Goal: Transaction & Acquisition: Purchase product/service

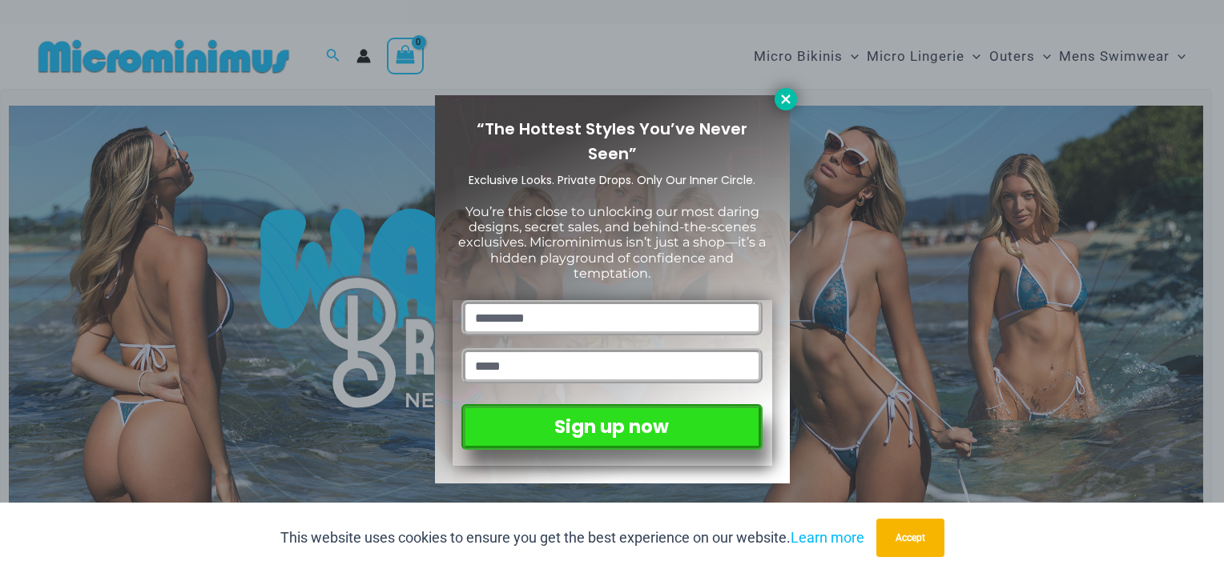
click at [788, 99] on icon at bounding box center [785, 99] width 14 height 14
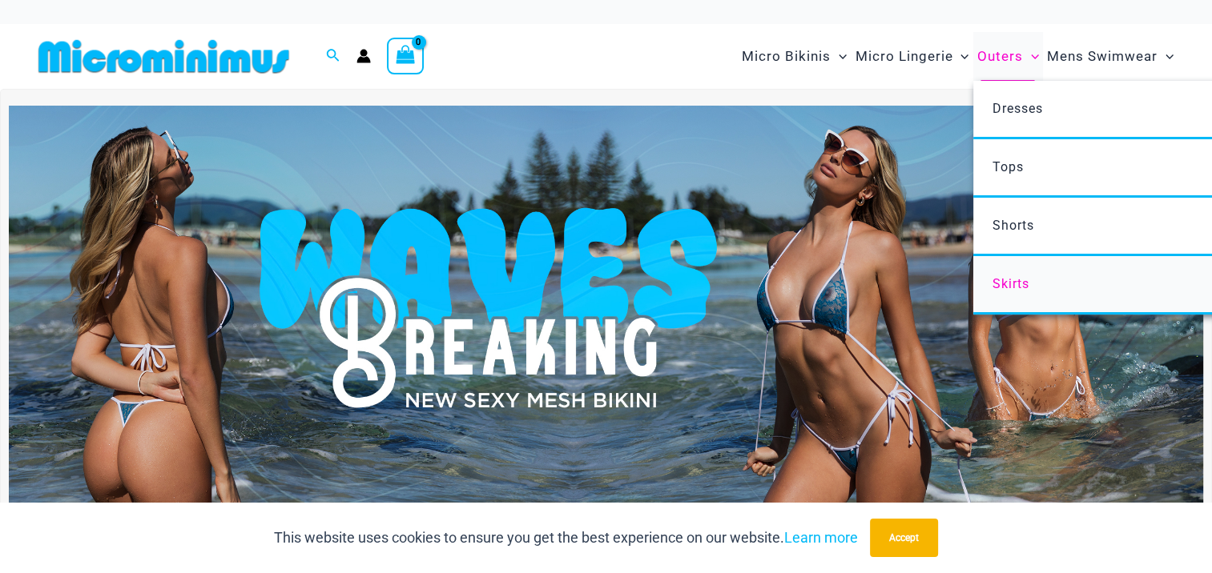
click at [1033, 282] on link "Skirts" at bounding box center [1211, 285] width 477 height 58
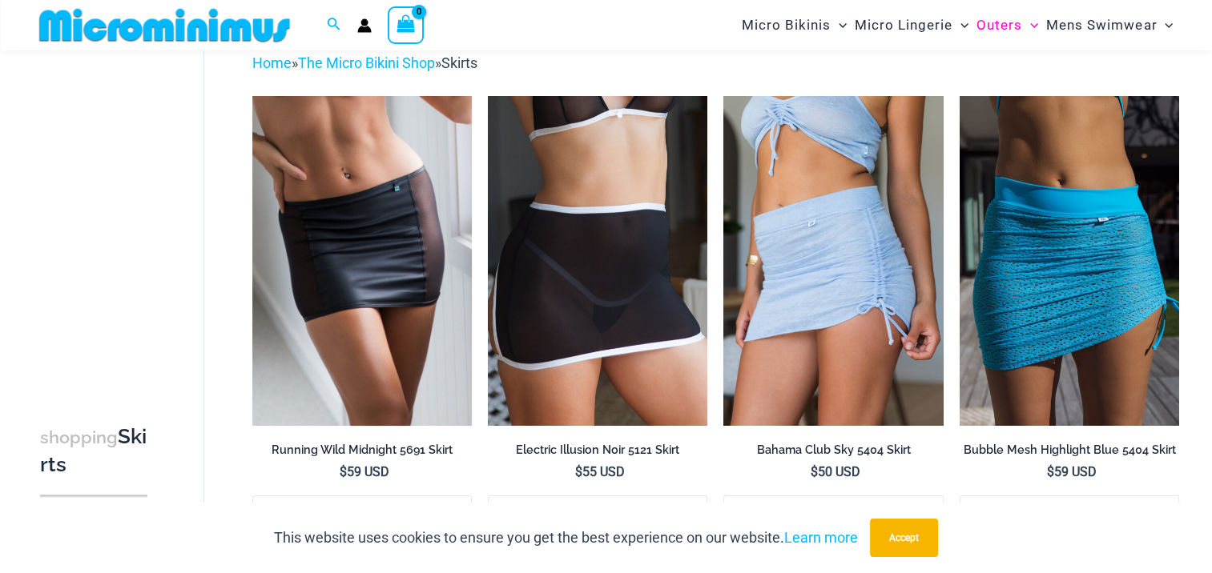
scroll to position [80, 0]
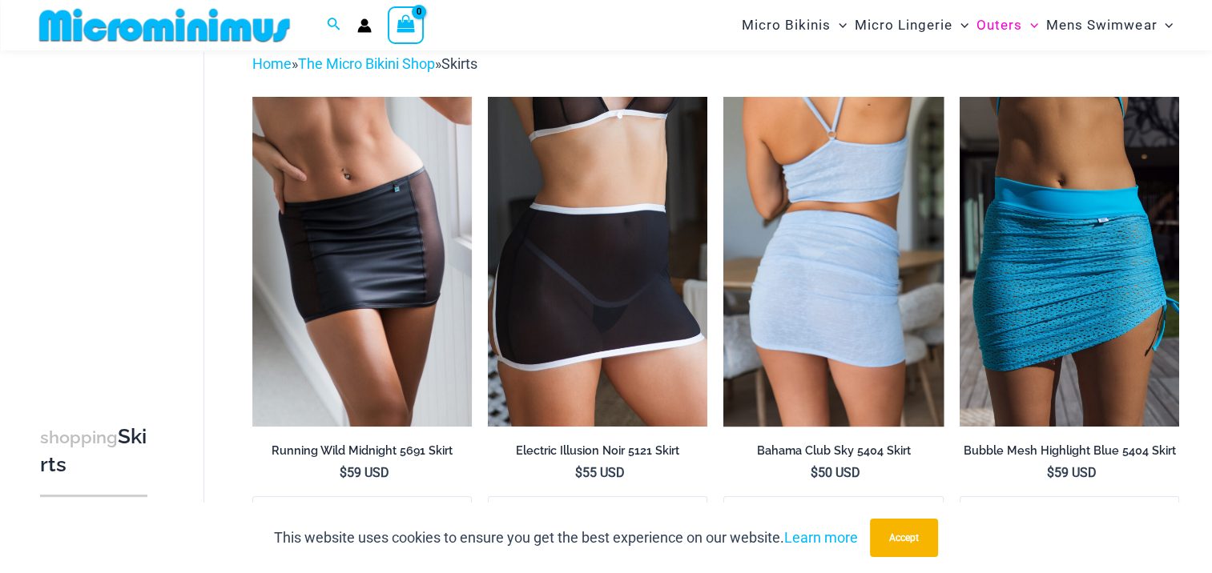
click at [787, 238] on img at bounding box center [832, 261] width 219 height 329
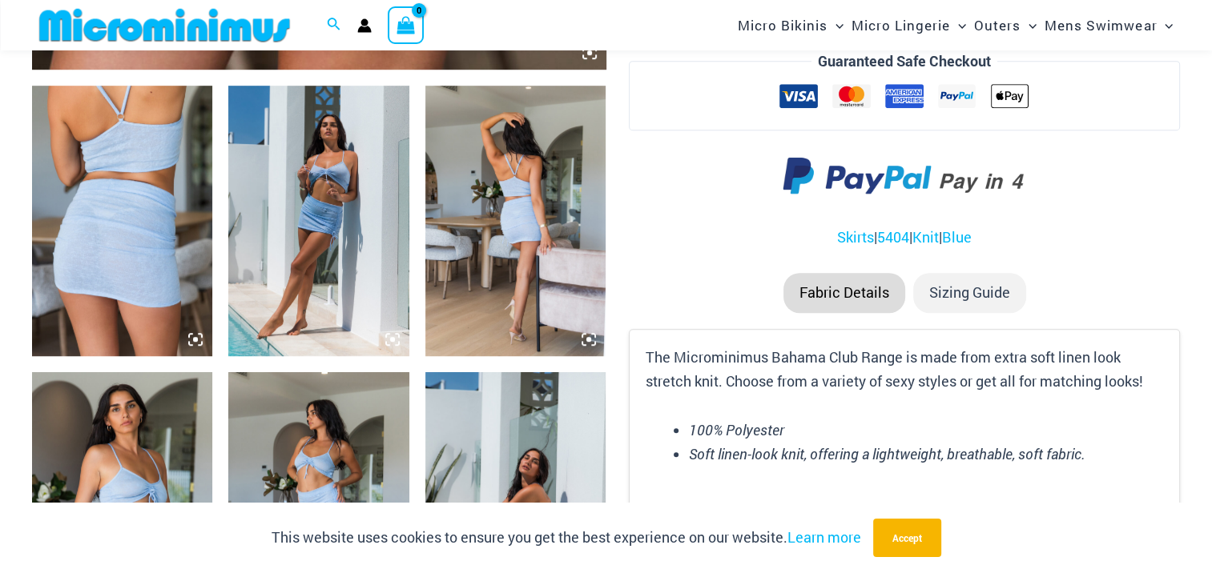
scroll to position [944, 0]
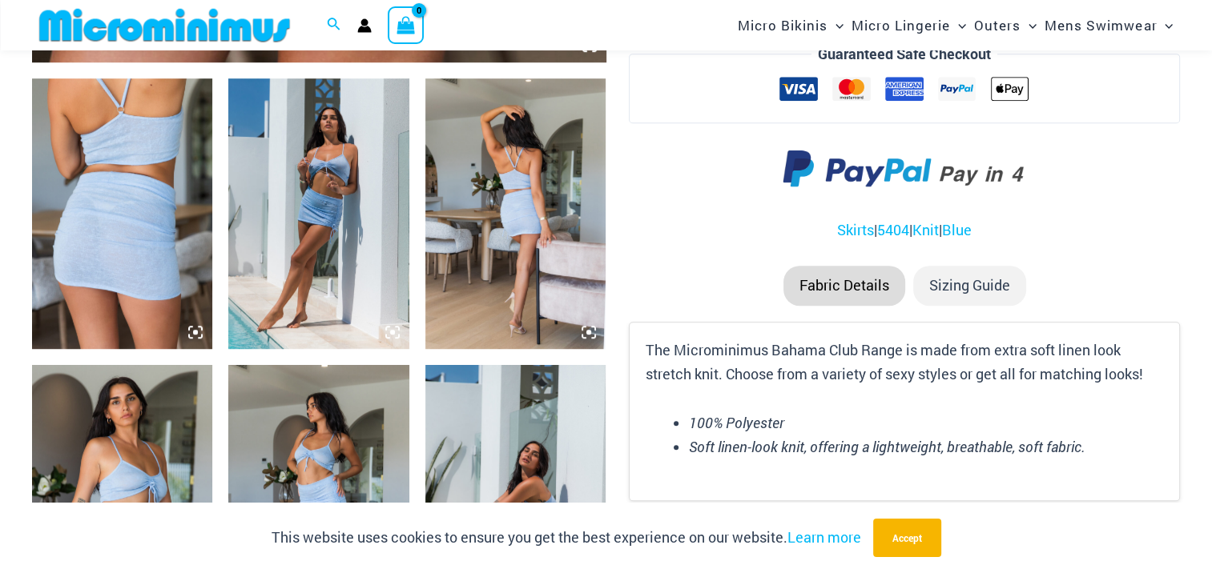
click at [150, 256] on img at bounding box center [122, 213] width 180 height 271
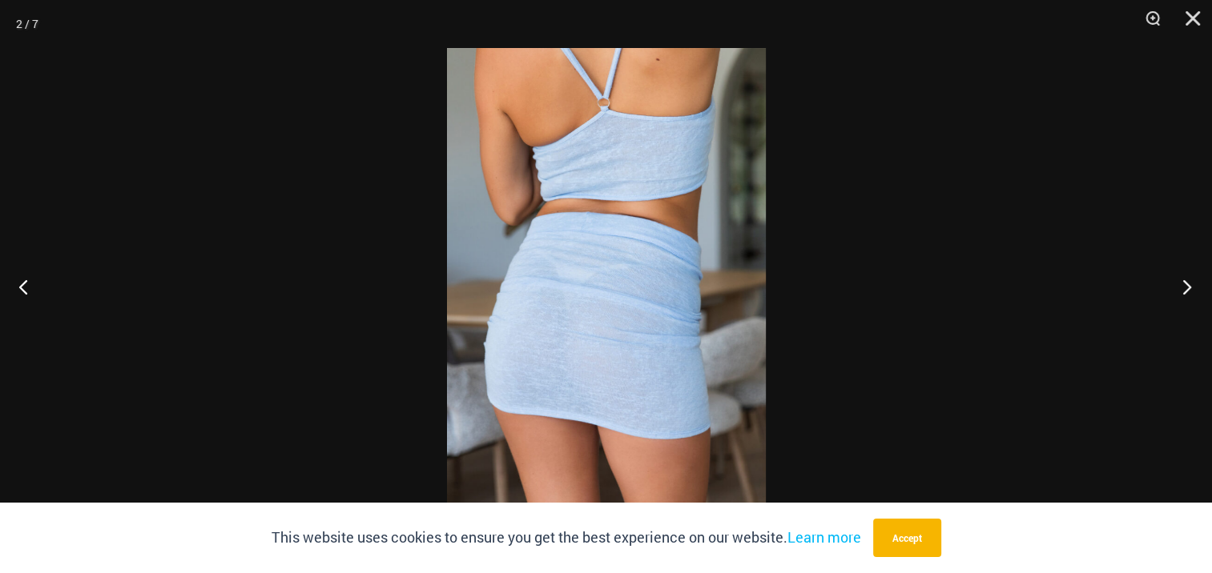
click at [1184, 280] on button "Next" at bounding box center [1182, 287] width 60 height 80
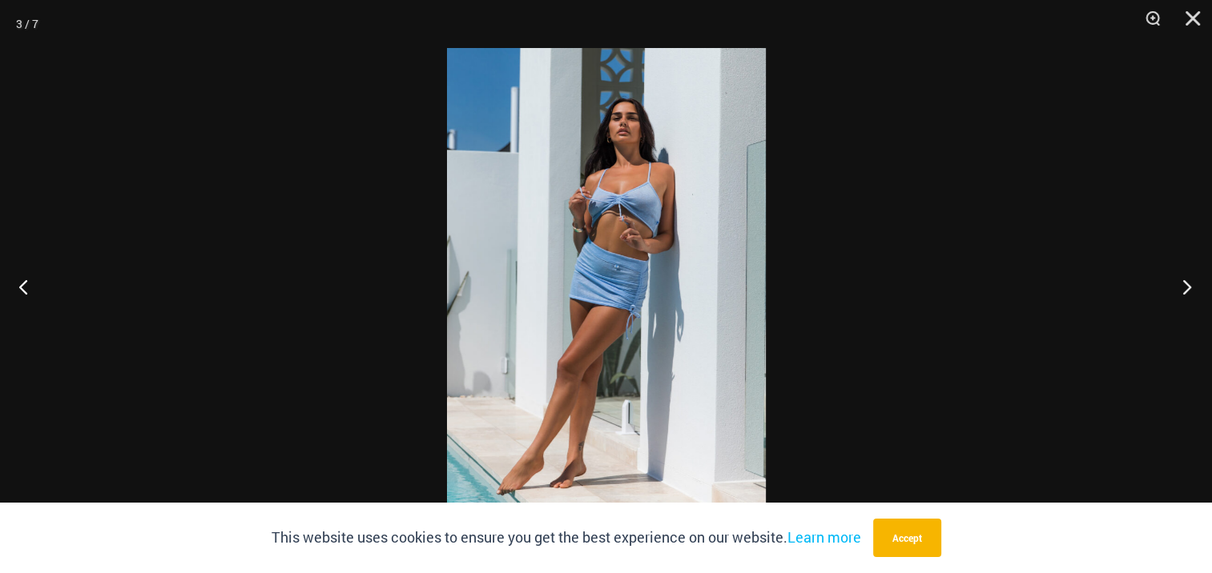
click at [1184, 280] on button "Next" at bounding box center [1182, 287] width 60 height 80
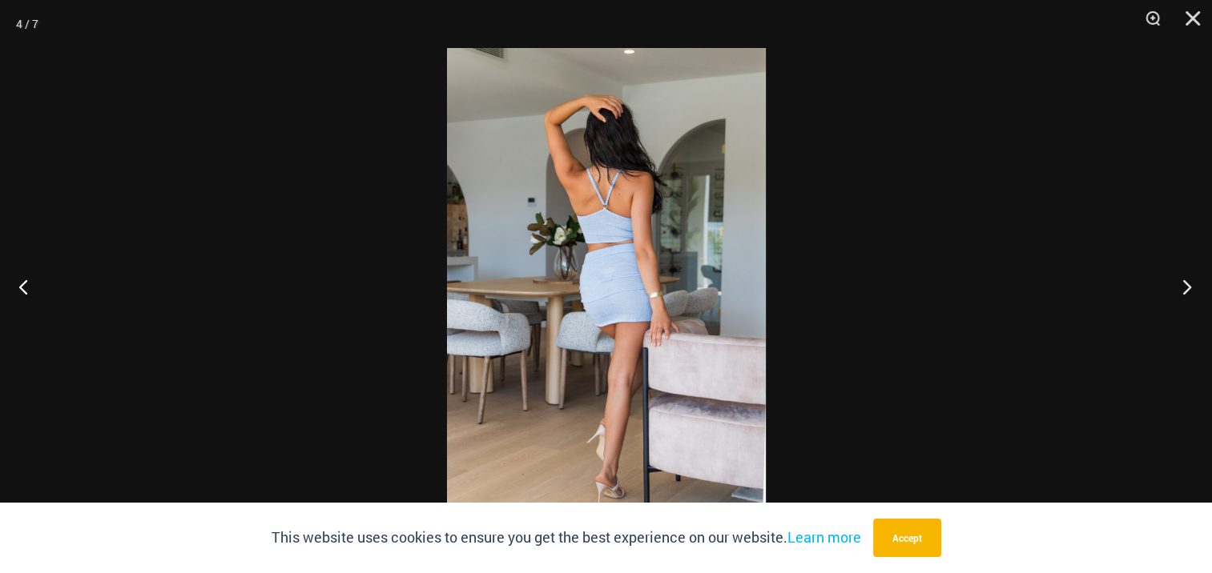
click at [1184, 280] on button "Next" at bounding box center [1182, 287] width 60 height 80
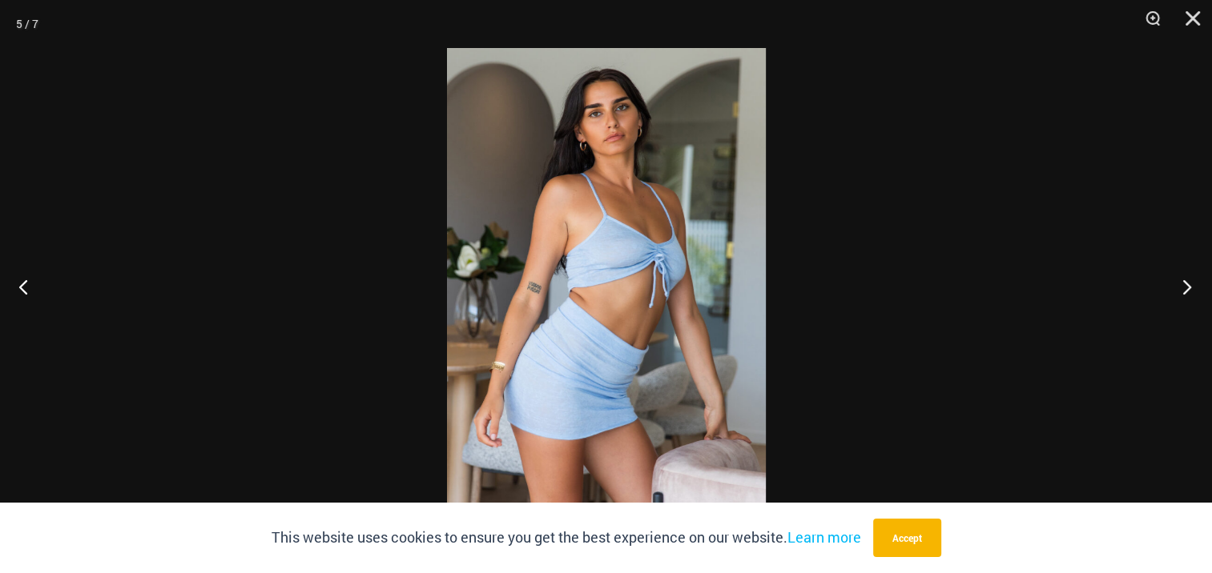
click at [1184, 280] on button "Next" at bounding box center [1182, 287] width 60 height 80
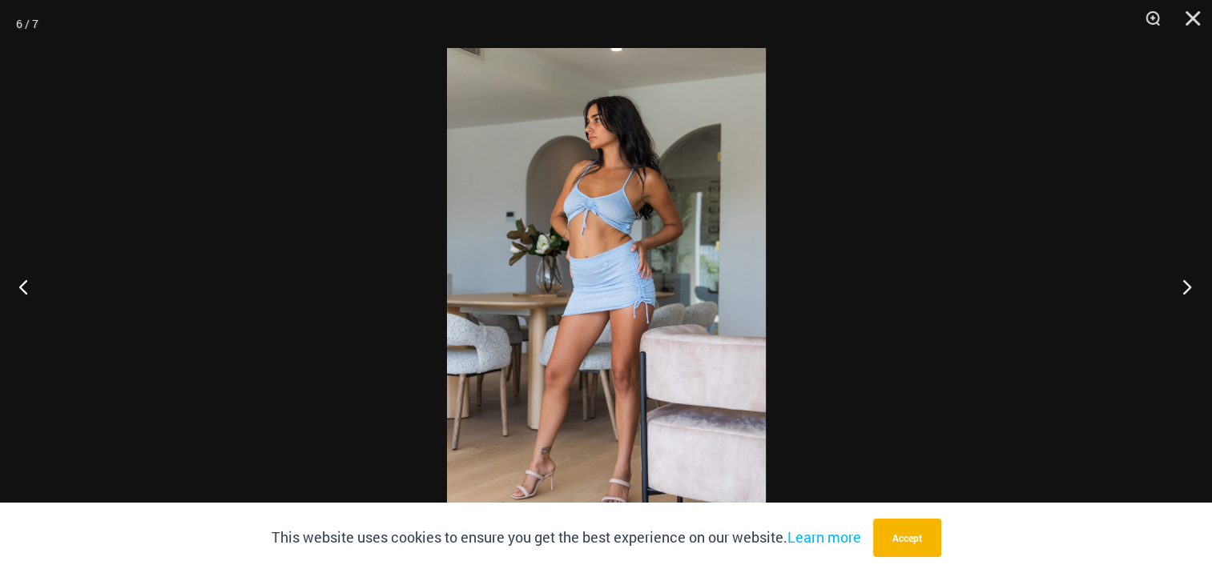
click at [1184, 280] on button "Next" at bounding box center [1182, 287] width 60 height 80
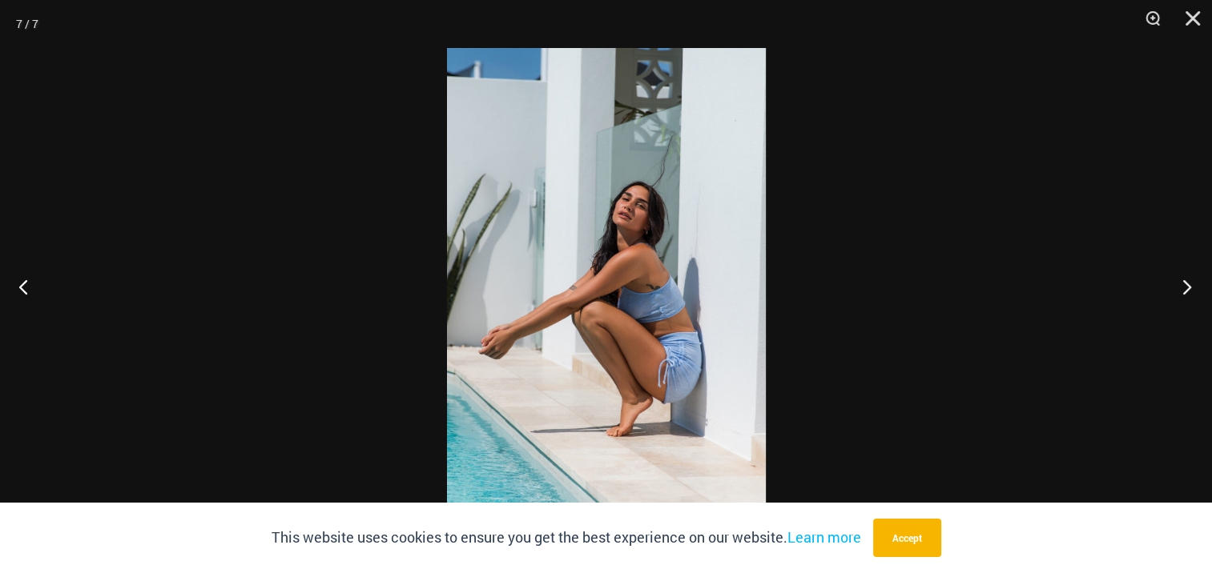
click at [1184, 280] on button "Next" at bounding box center [1182, 287] width 60 height 80
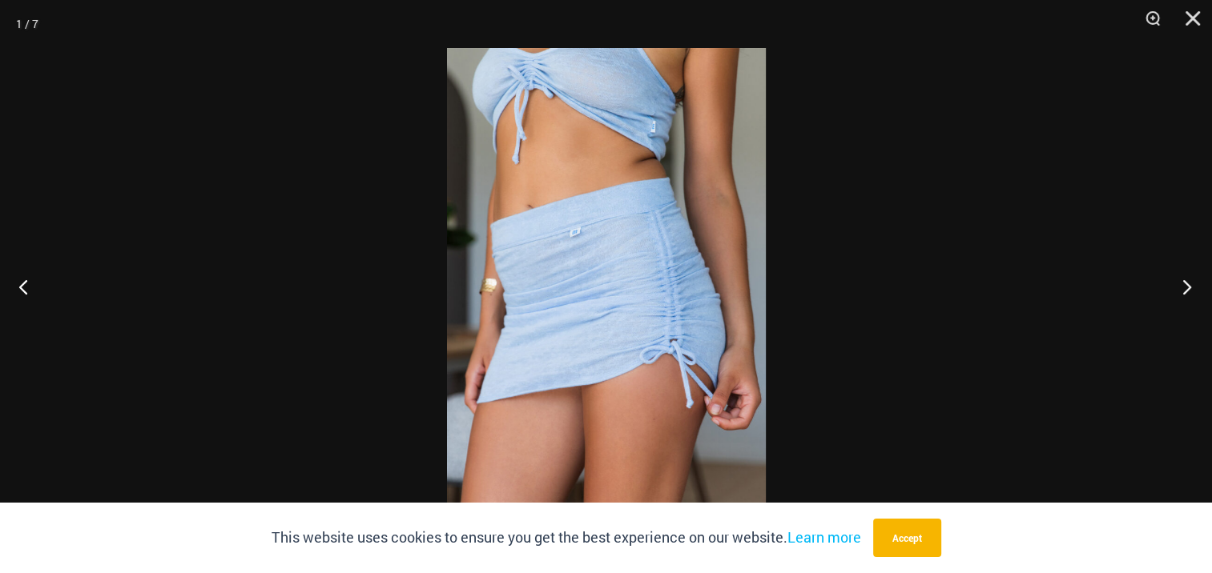
click at [1184, 280] on button "Next" at bounding box center [1182, 287] width 60 height 80
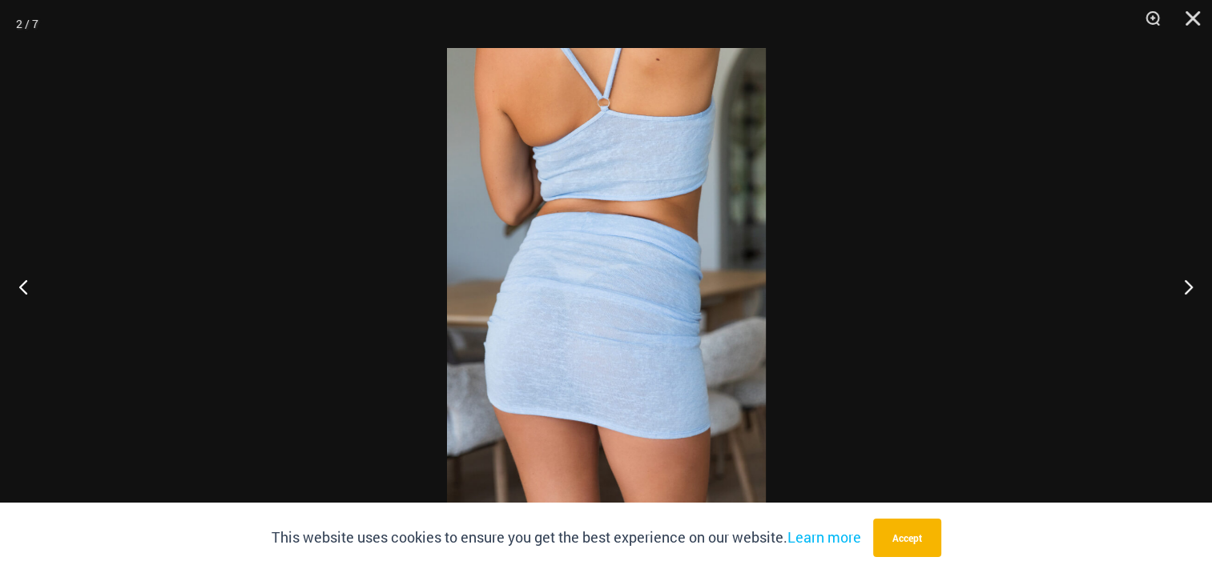
click at [692, 380] on img at bounding box center [606, 286] width 319 height 477
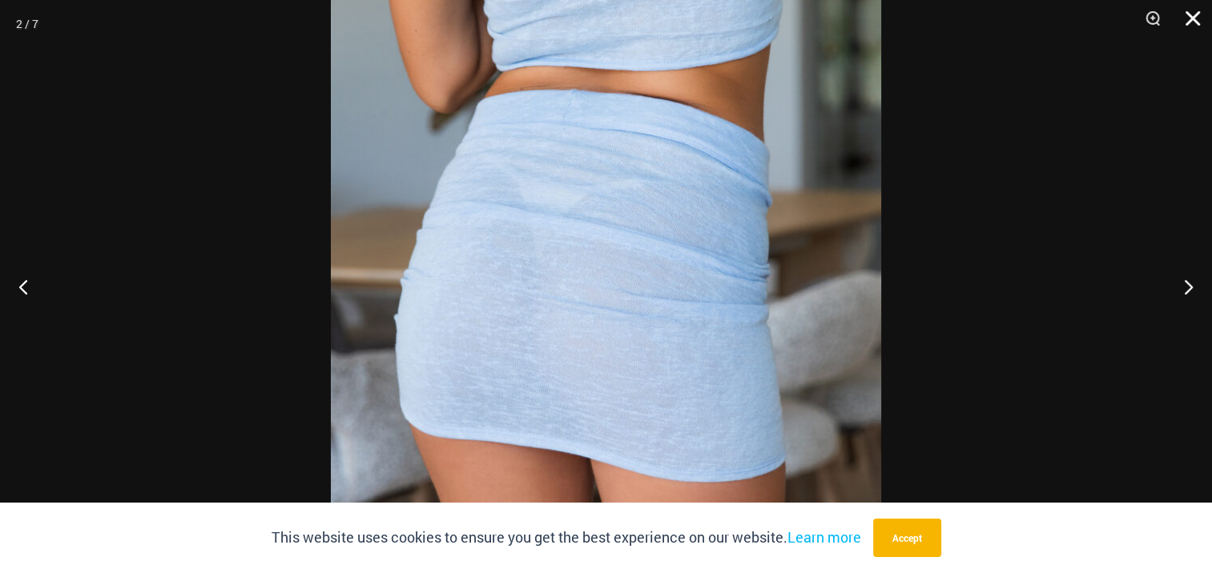
click at [1192, 13] on button "Close" at bounding box center [1187, 24] width 40 height 48
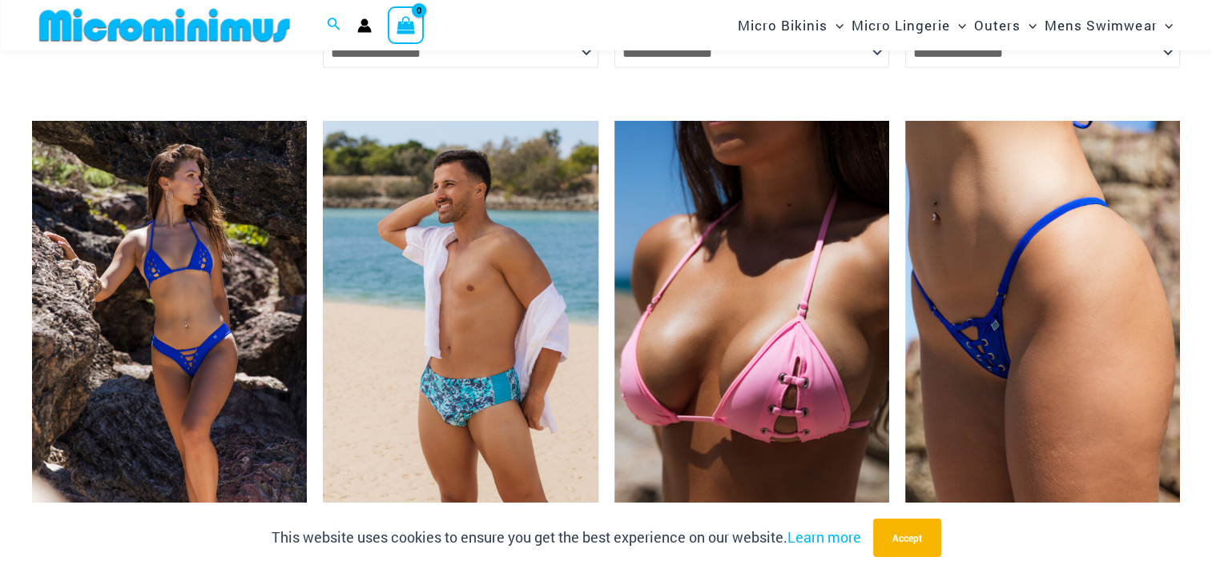
scroll to position [3901, 0]
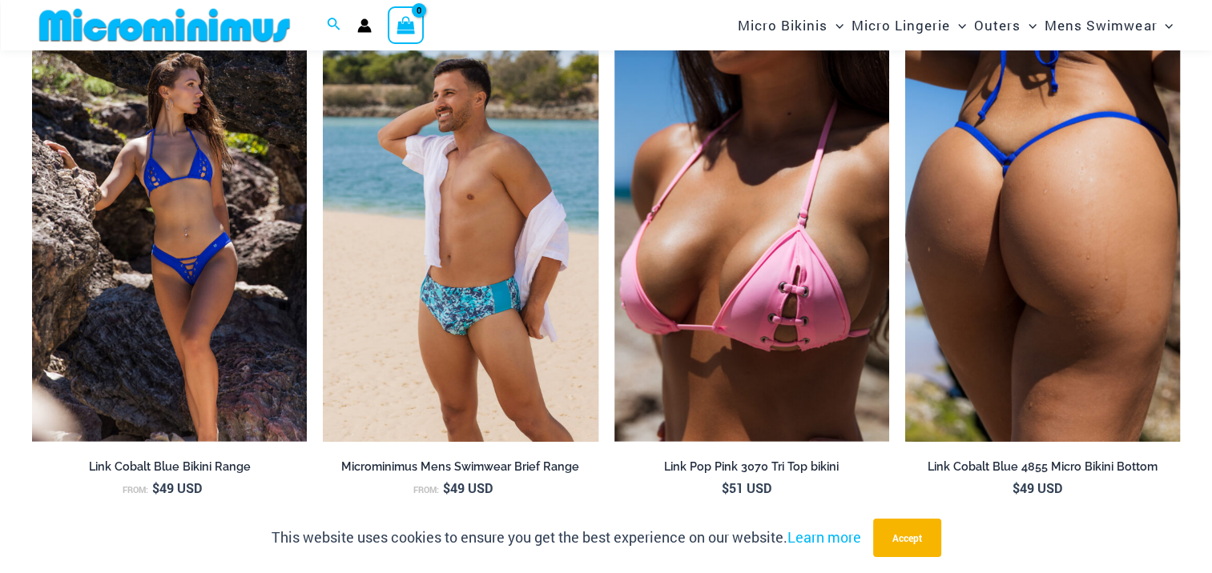
click at [1102, 340] on img at bounding box center [1042, 236] width 275 height 412
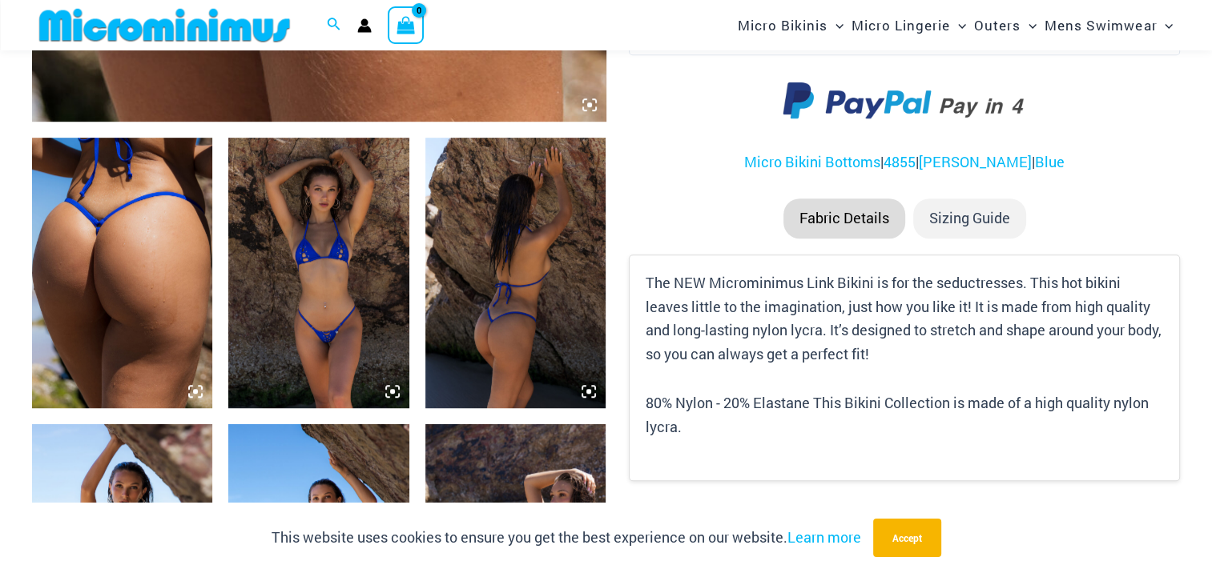
scroll to position [924, 0]
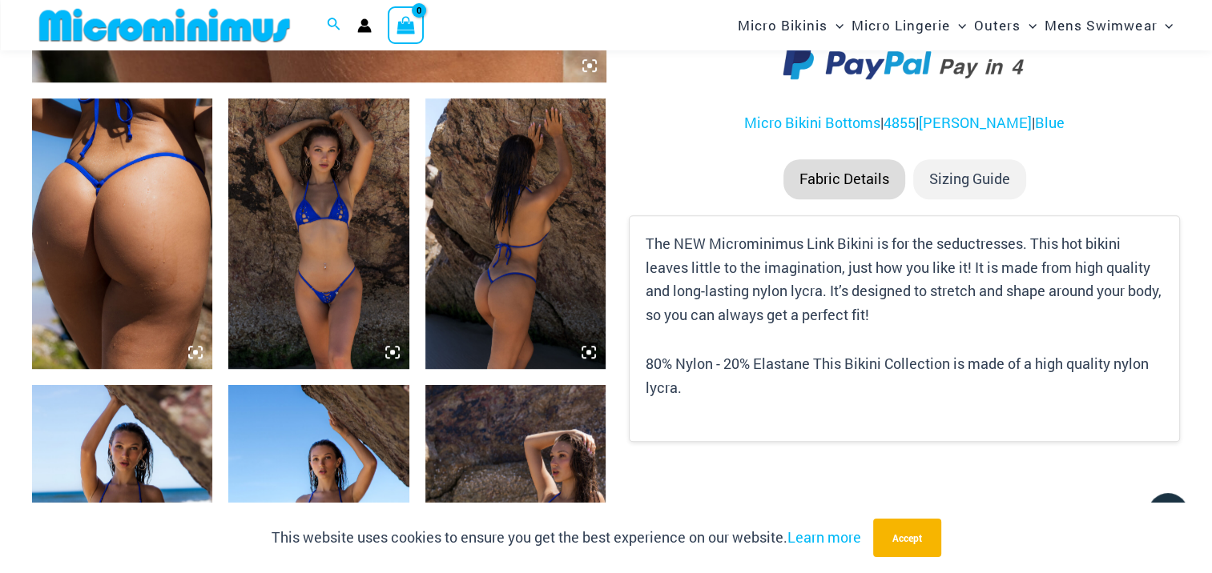
click at [538, 320] on img at bounding box center [515, 234] width 180 height 271
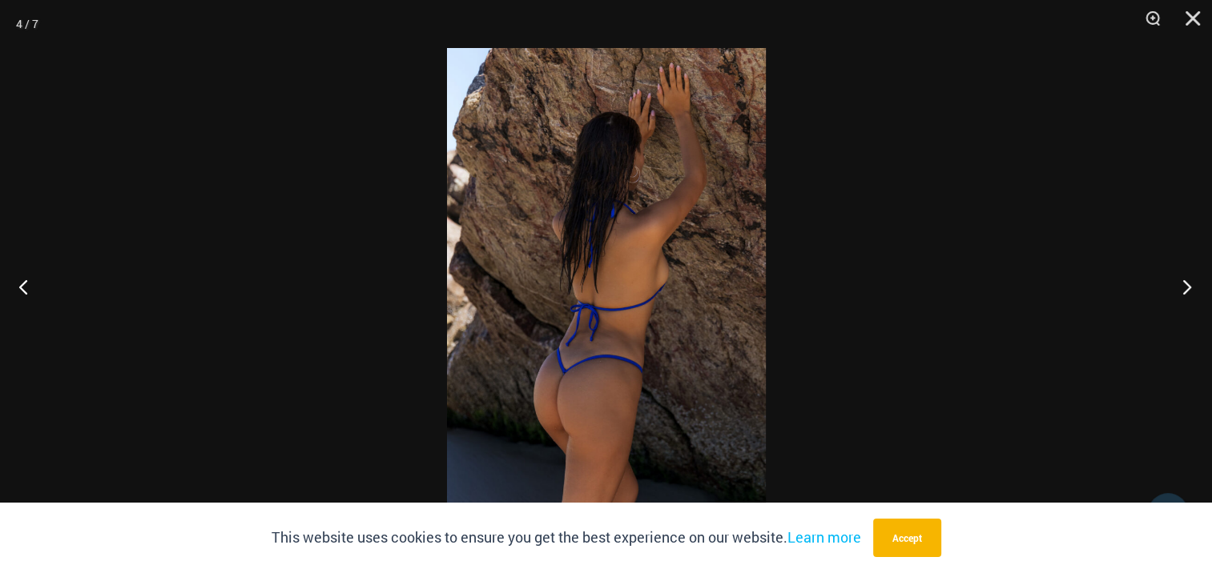
click at [1182, 289] on button "Next" at bounding box center [1182, 287] width 60 height 80
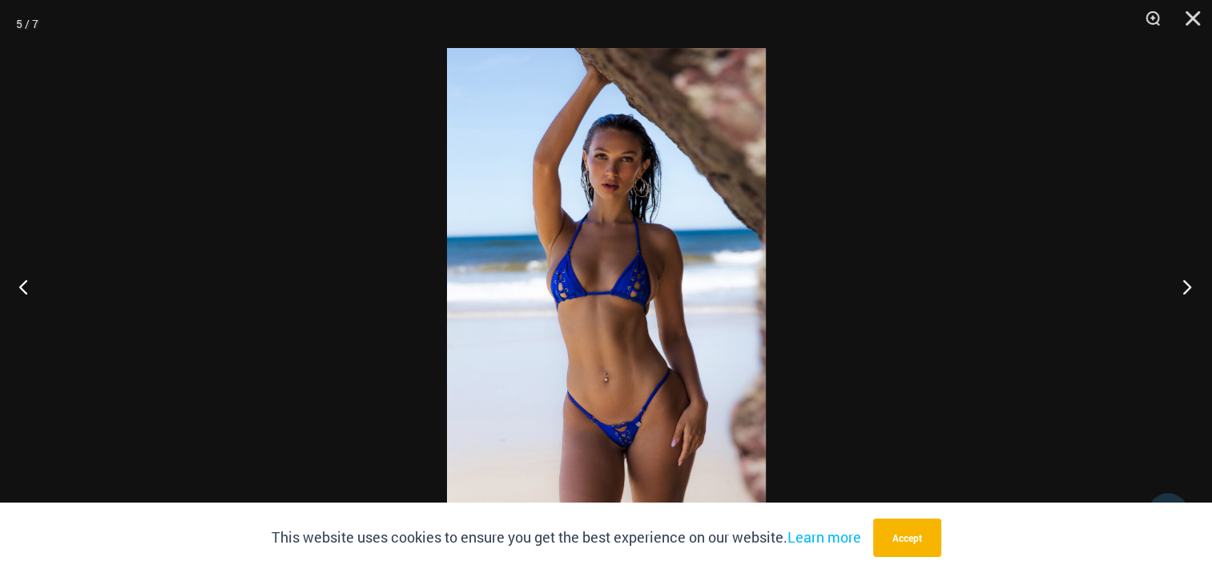
click at [1182, 289] on button "Next" at bounding box center [1182, 287] width 60 height 80
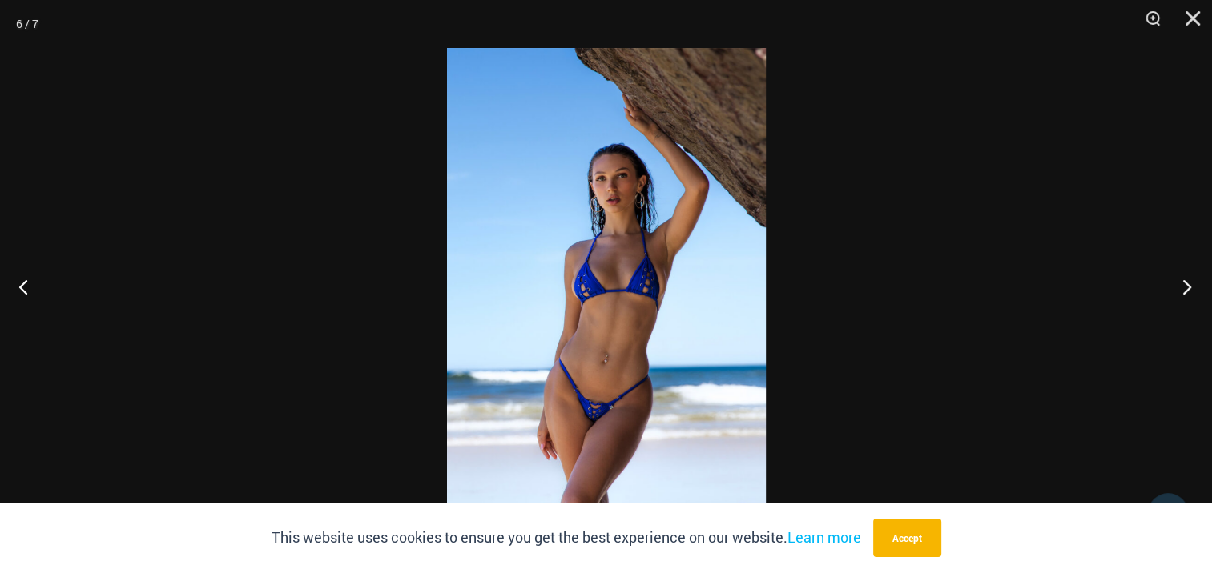
click at [1182, 289] on button "Next" at bounding box center [1182, 287] width 60 height 80
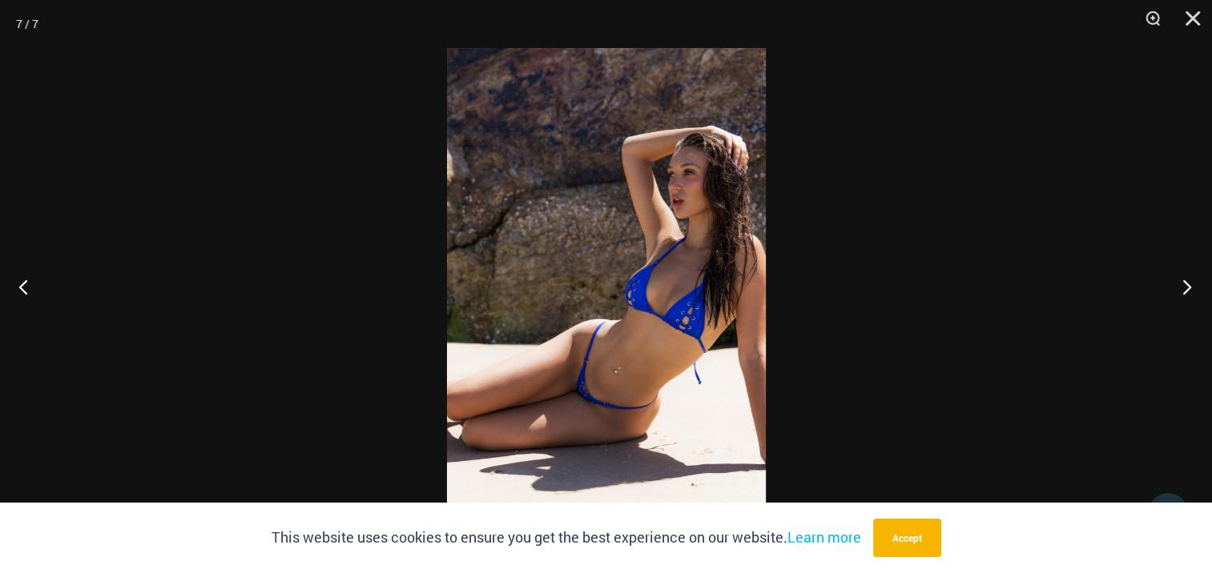
click at [1182, 289] on button "Next" at bounding box center [1182, 287] width 60 height 80
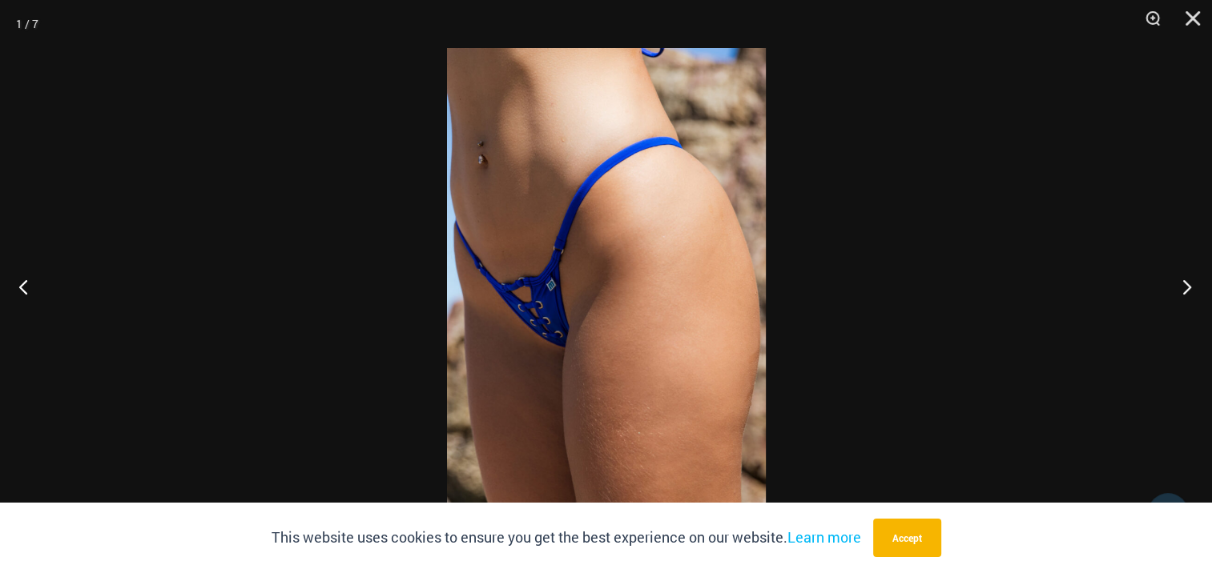
click at [1182, 289] on button "Next" at bounding box center [1182, 287] width 60 height 80
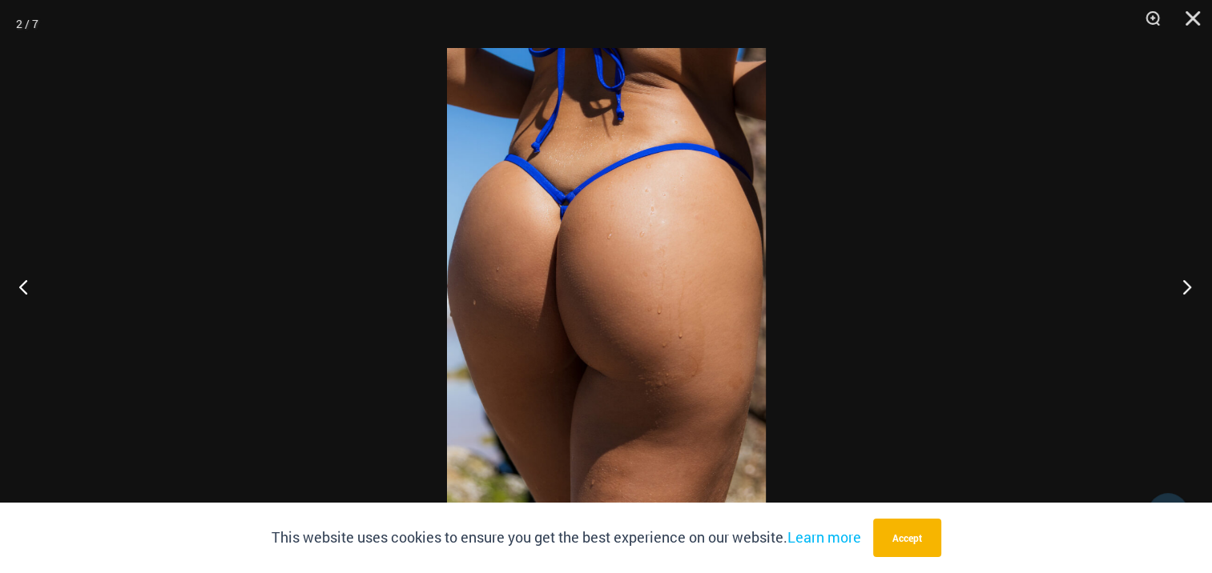
click at [1182, 289] on button "Next" at bounding box center [1182, 287] width 60 height 80
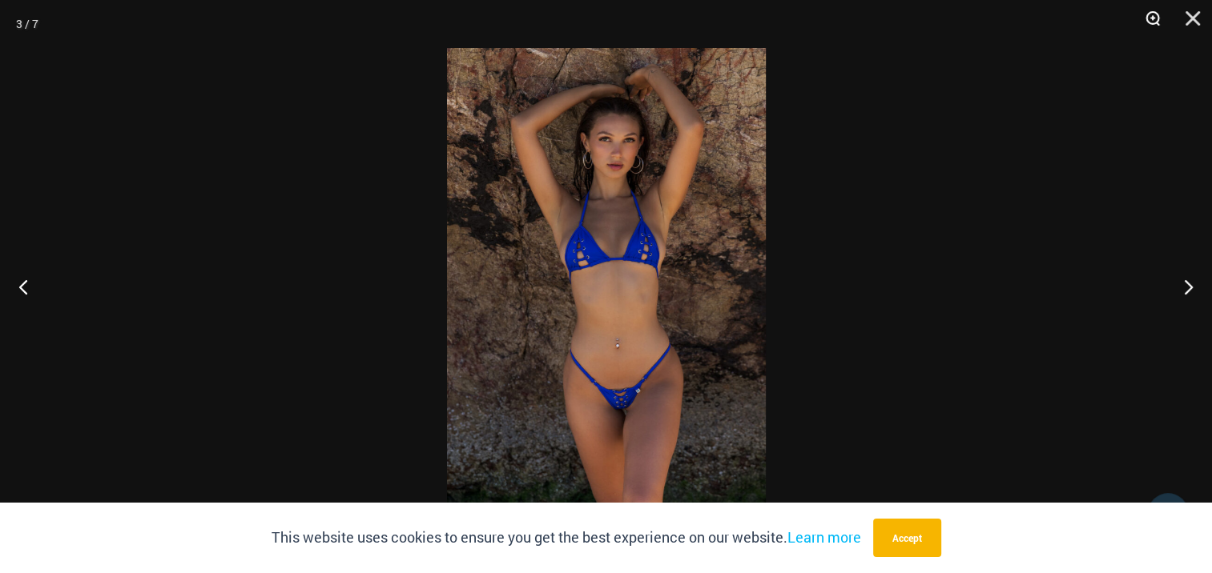
click at [1150, 19] on button "Zoom" at bounding box center [1147, 24] width 40 height 48
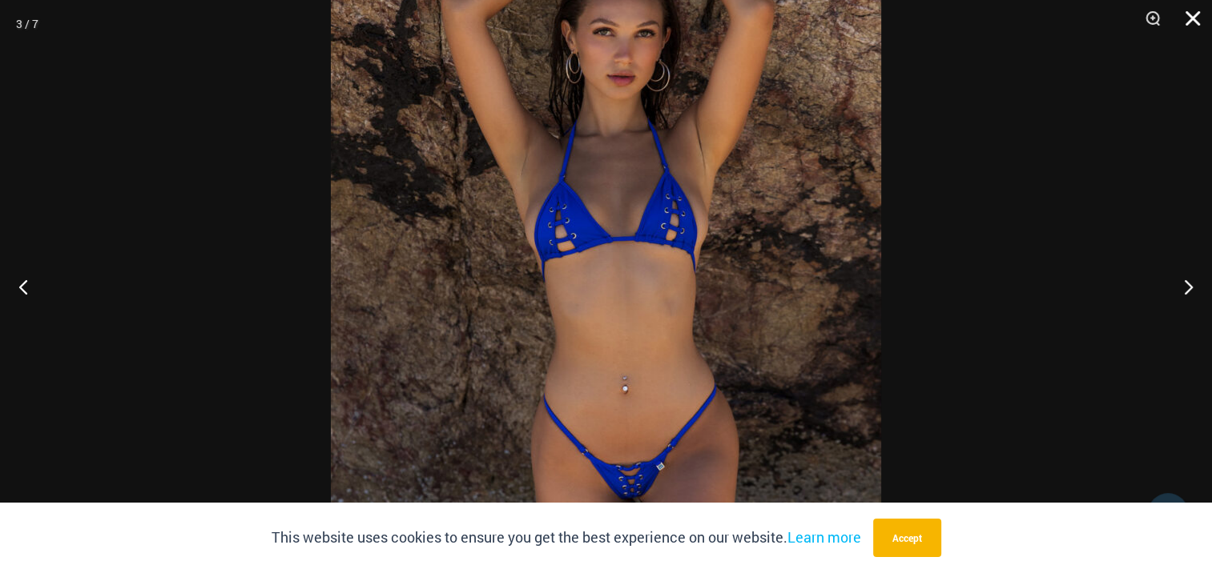
click at [1195, 15] on button "Close" at bounding box center [1187, 24] width 40 height 48
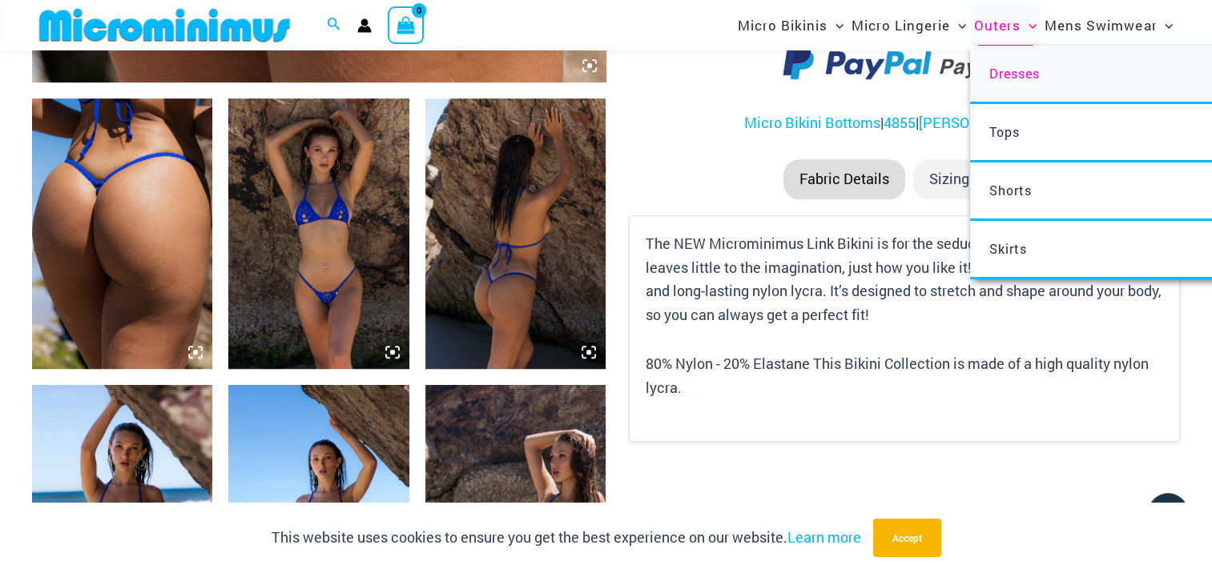
click at [1010, 66] on span "Dresses" at bounding box center [1014, 73] width 50 height 17
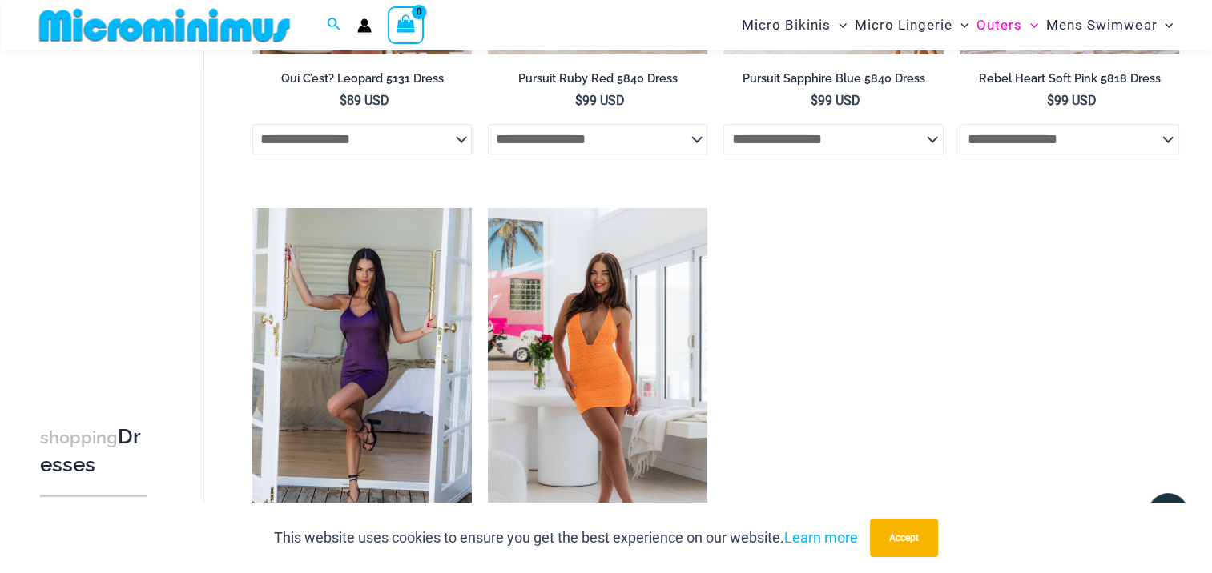
scroll to position [940, 0]
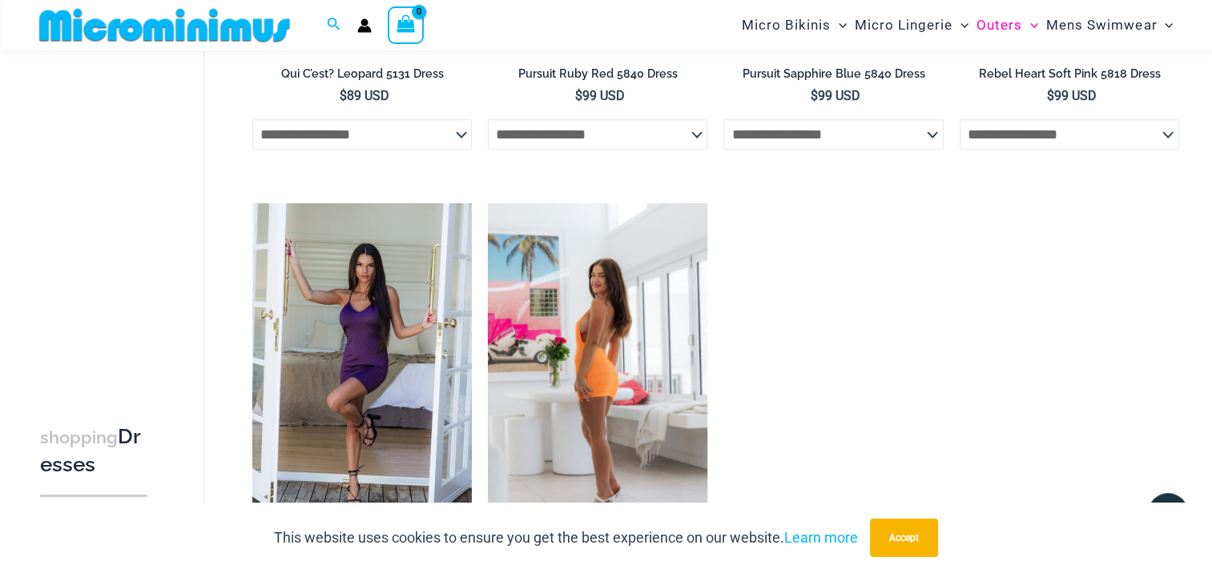
click at [603, 385] on img at bounding box center [597, 367] width 219 height 329
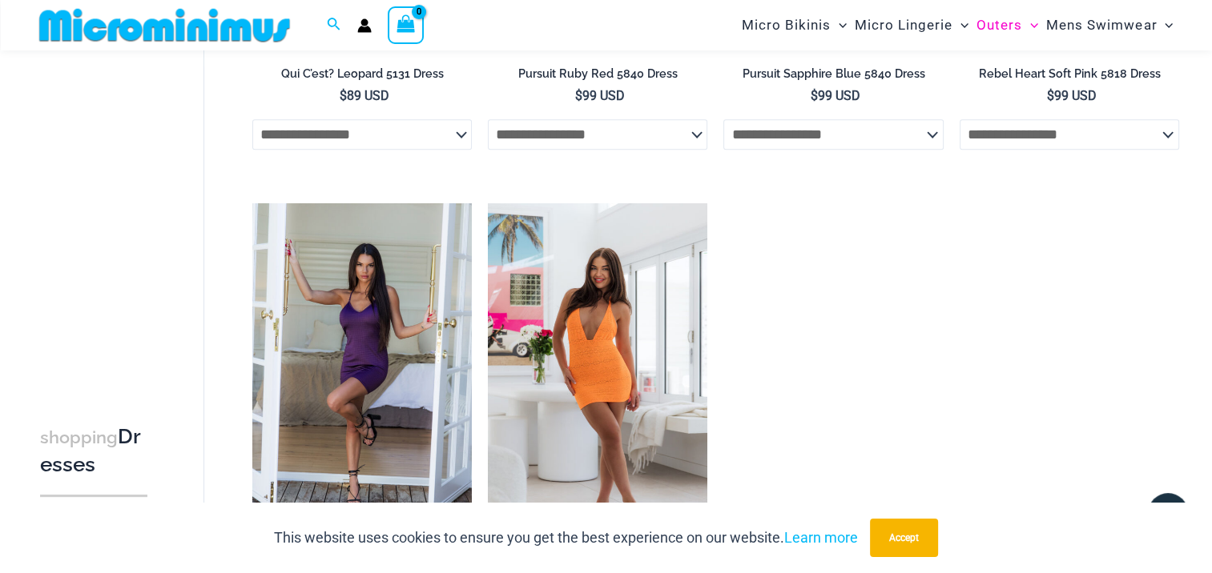
click at [264, 42] on img at bounding box center [165, 25] width 264 height 36
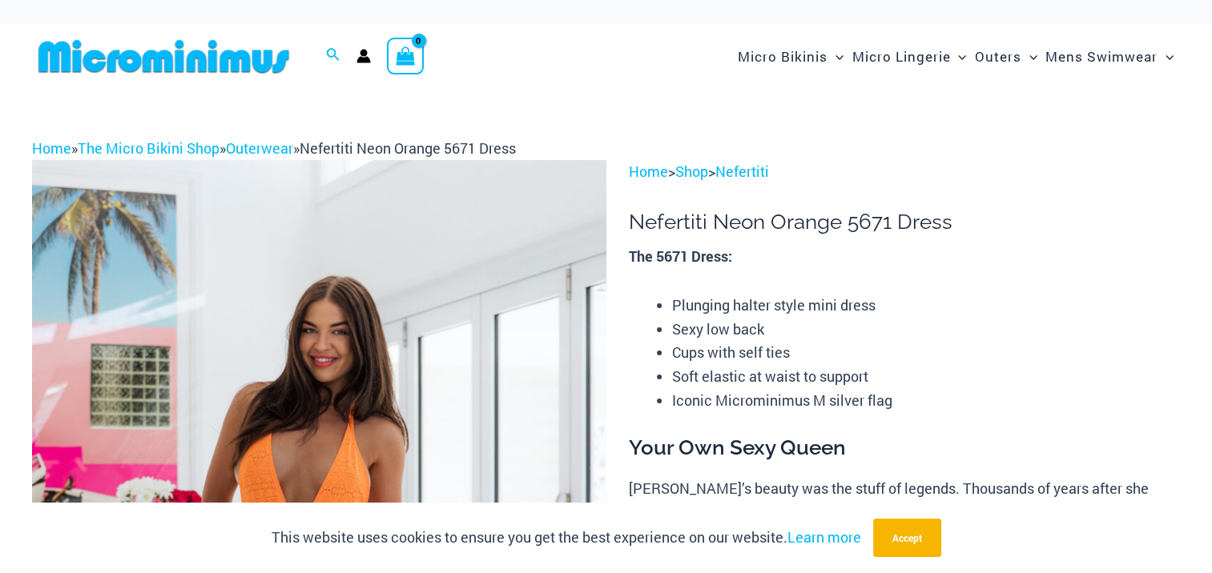
drag, startPoint x: 1210, startPoint y: 38, endPoint x: 1210, endPoint y: 47, distance: 9.6
click at [1210, 47] on div "Search for: Search Search No products in the cart. No products in the cart. Con…" at bounding box center [606, 56] width 1212 height 65
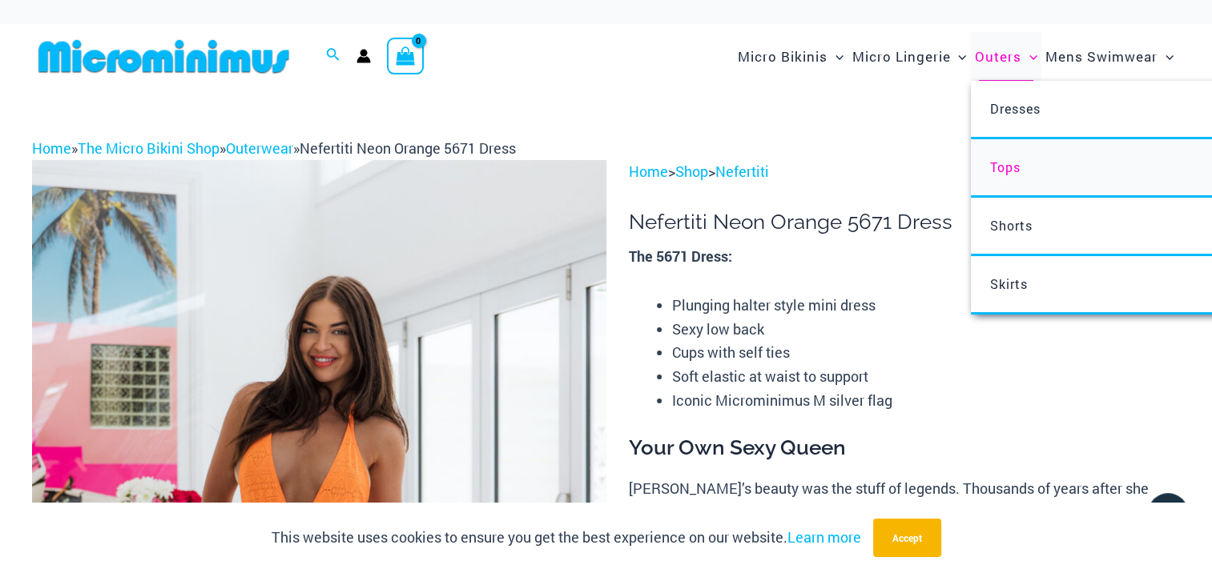
click at [1013, 157] on link "Tops" at bounding box center [1209, 168] width 477 height 58
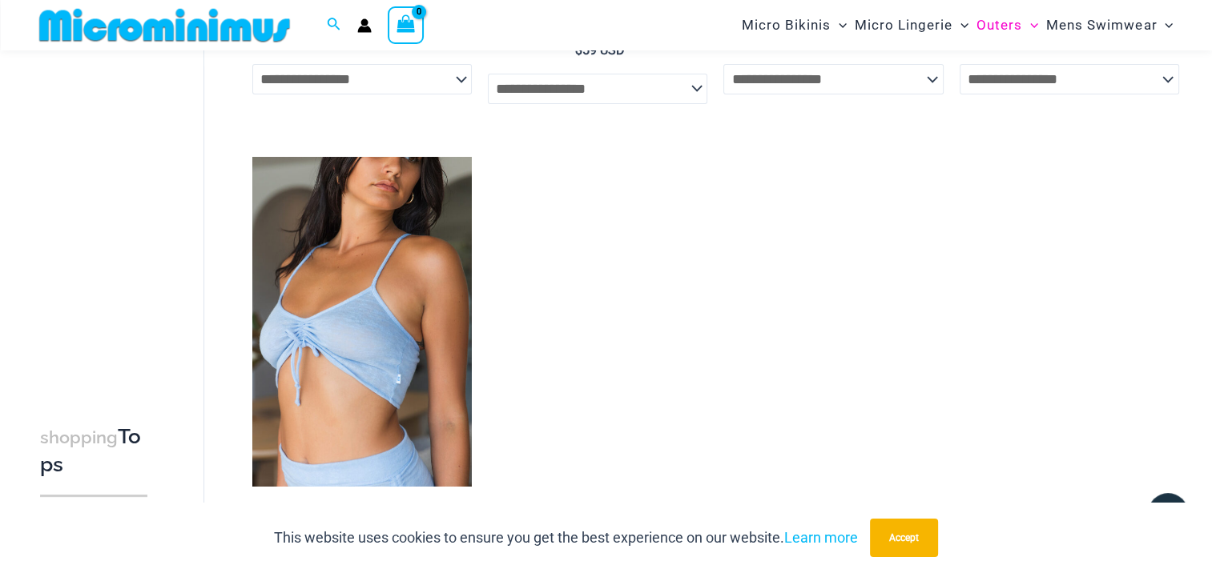
scroll to position [519, 0]
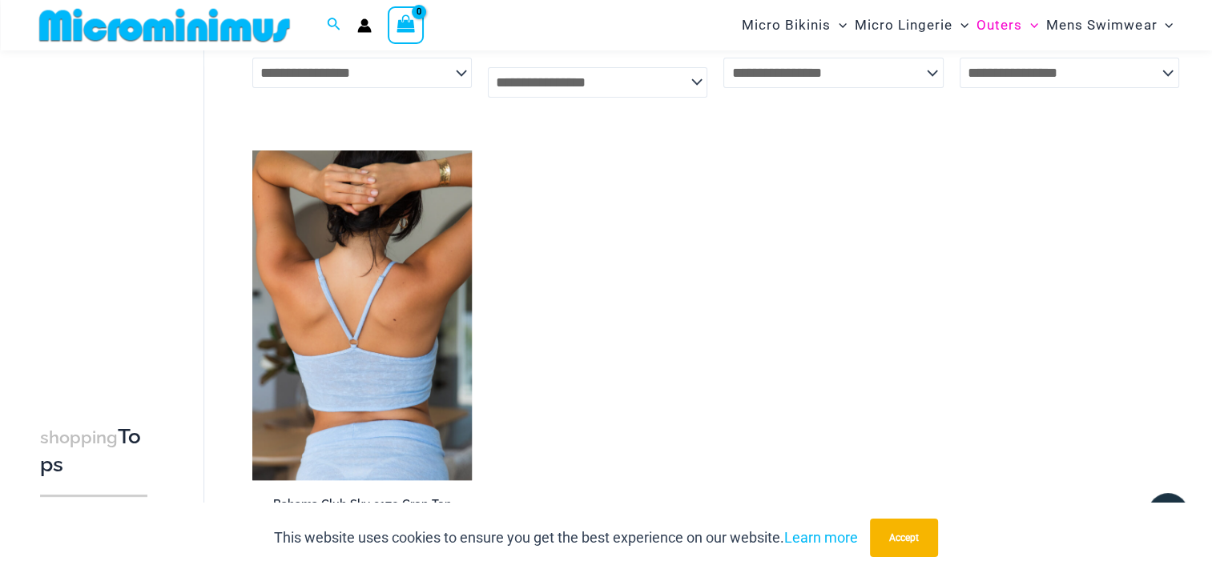
click at [457, 393] on img at bounding box center [361, 315] width 219 height 329
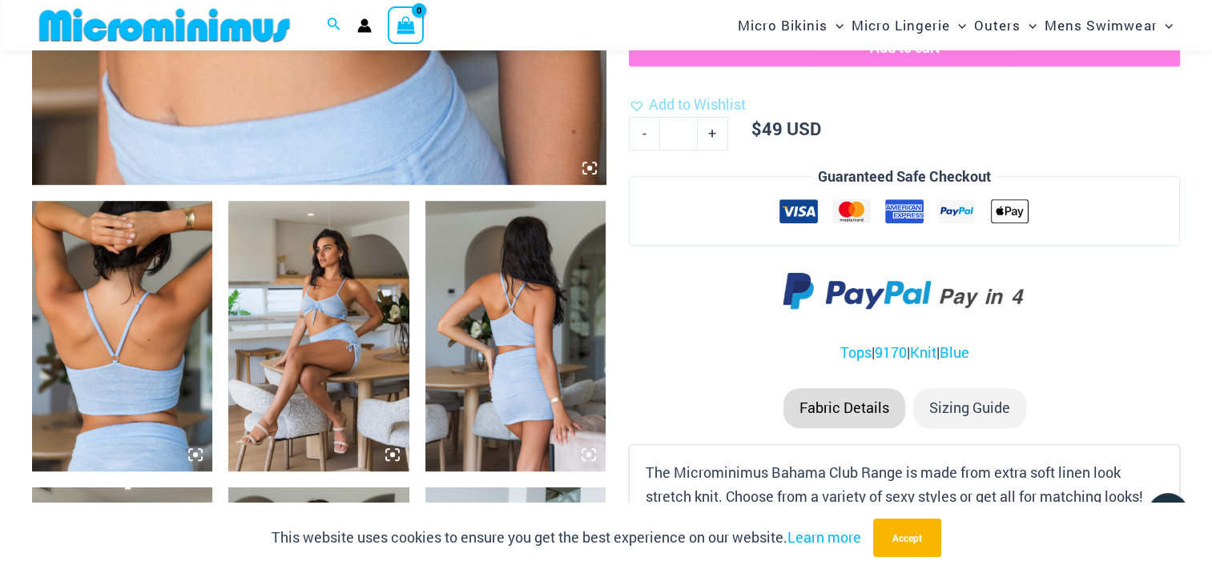
scroll to position [842, 0]
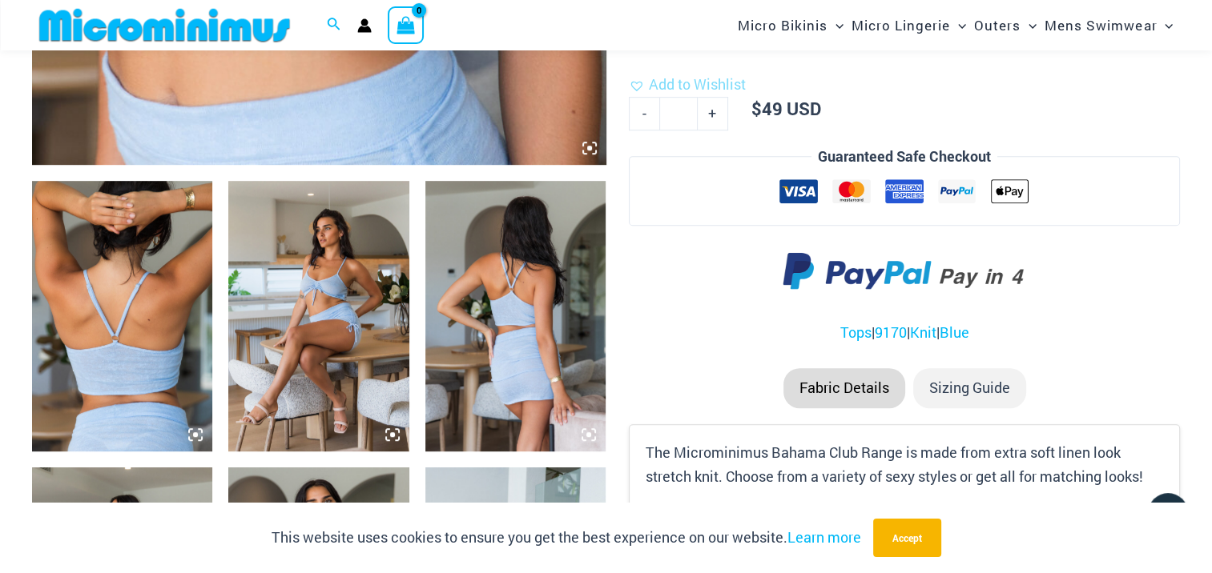
click at [380, 332] on img at bounding box center [318, 316] width 180 height 271
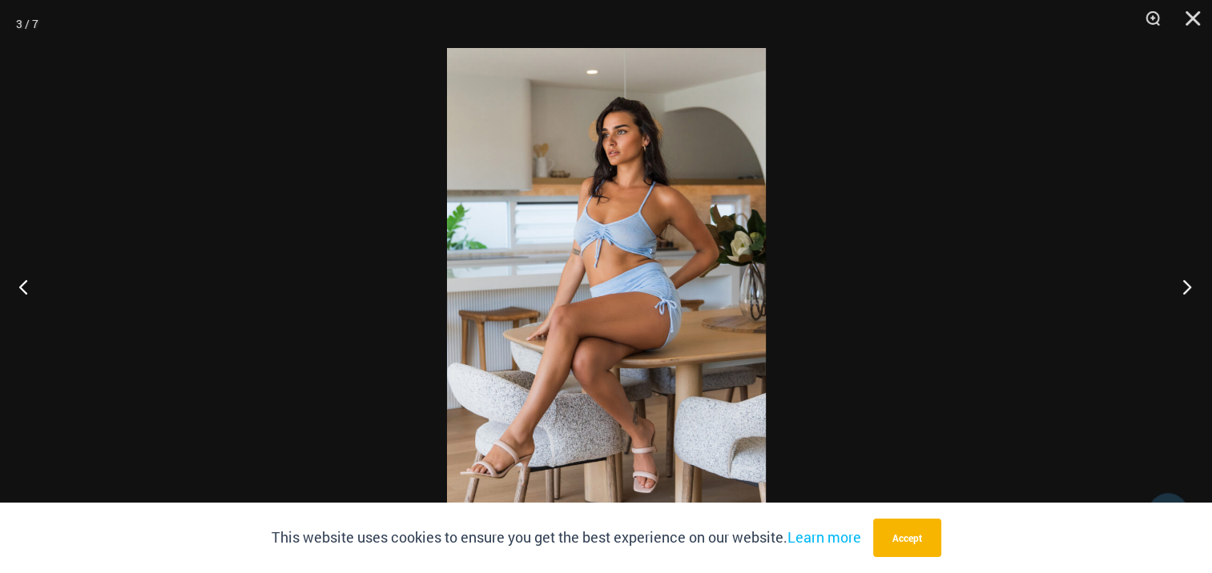
click at [1189, 280] on button "Next" at bounding box center [1182, 287] width 60 height 80
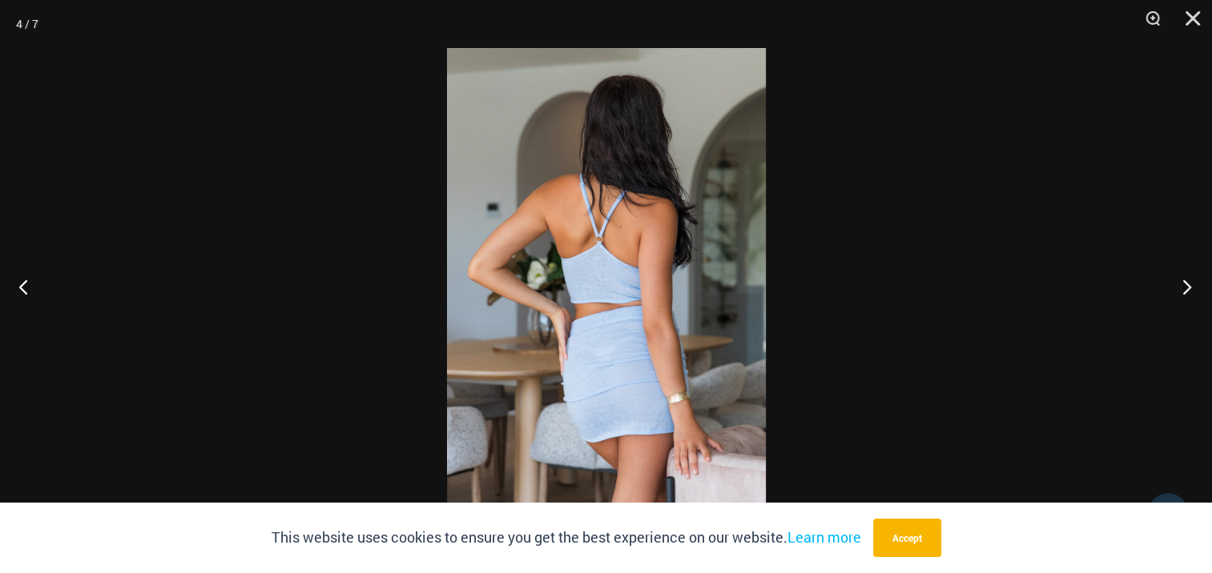
click at [1189, 280] on button "Next" at bounding box center [1182, 287] width 60 height 80
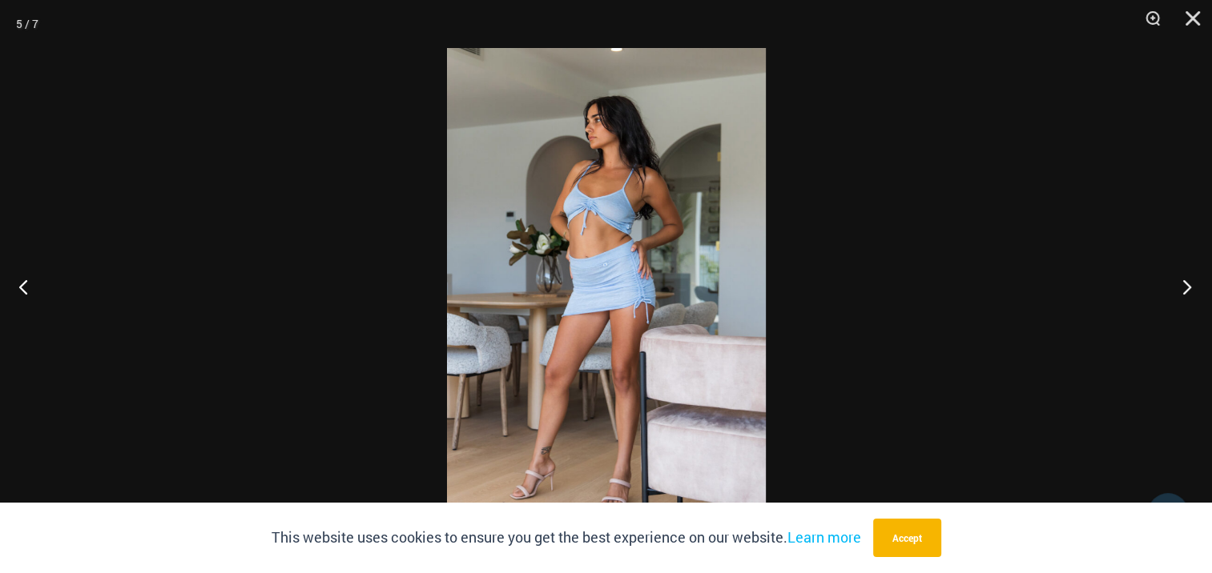
click at [1189, 280] on button "Next" at bounding box center [1182, 287] width 60 height 80
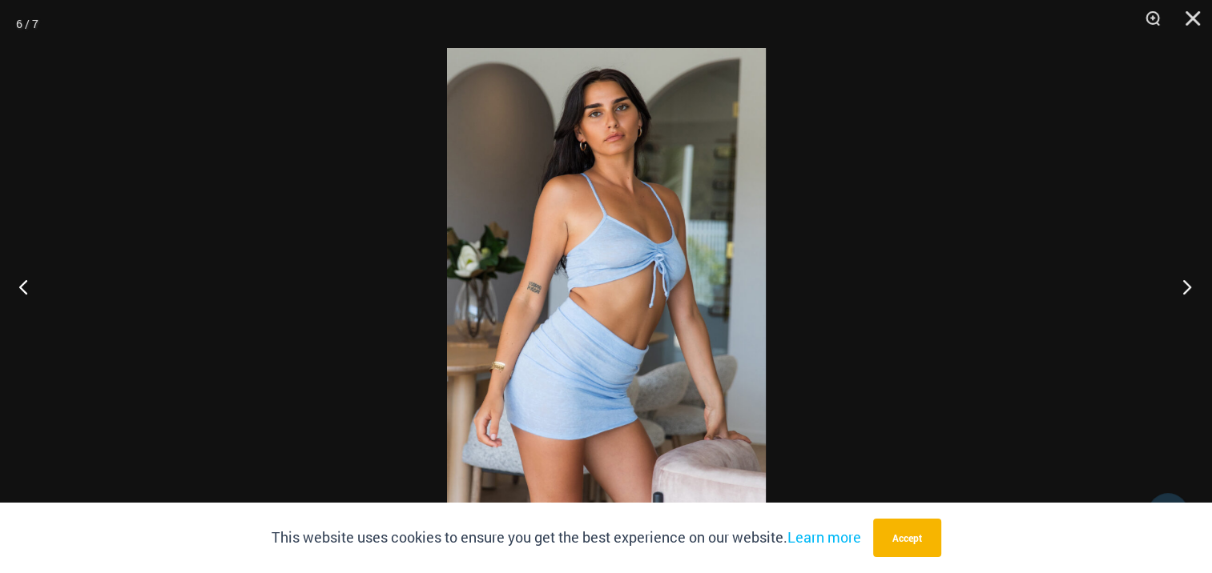
click at [1189, 280] on button "Next" at bounding box center [1182, 287] width 60 height 80
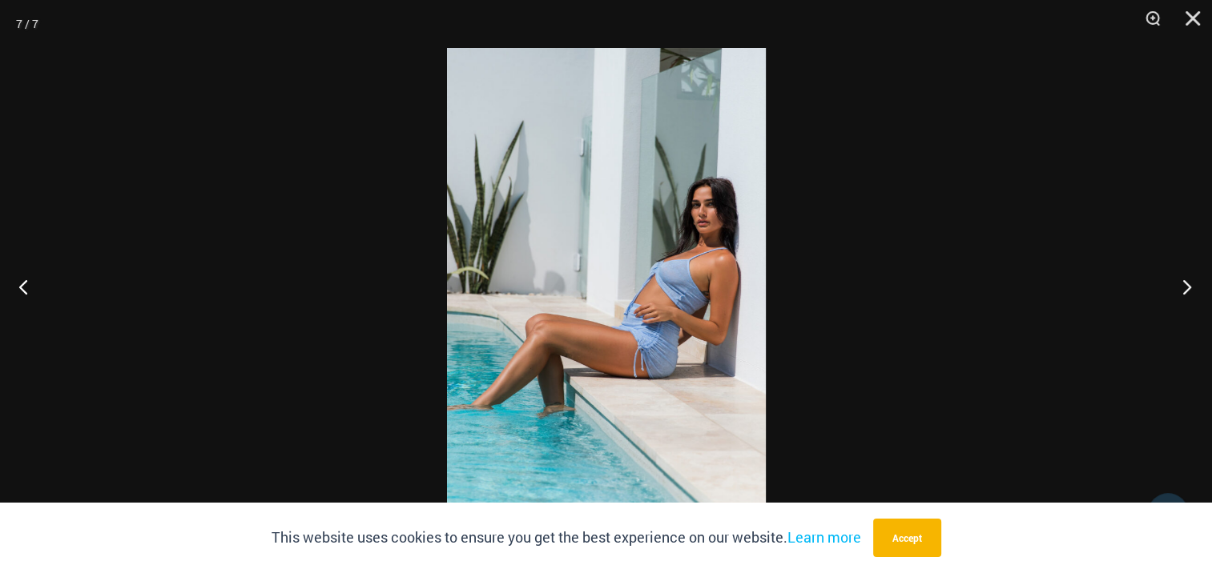
click at [1189, 280] on button "Next" at bounding box center [1182, 287] width 60 height 80
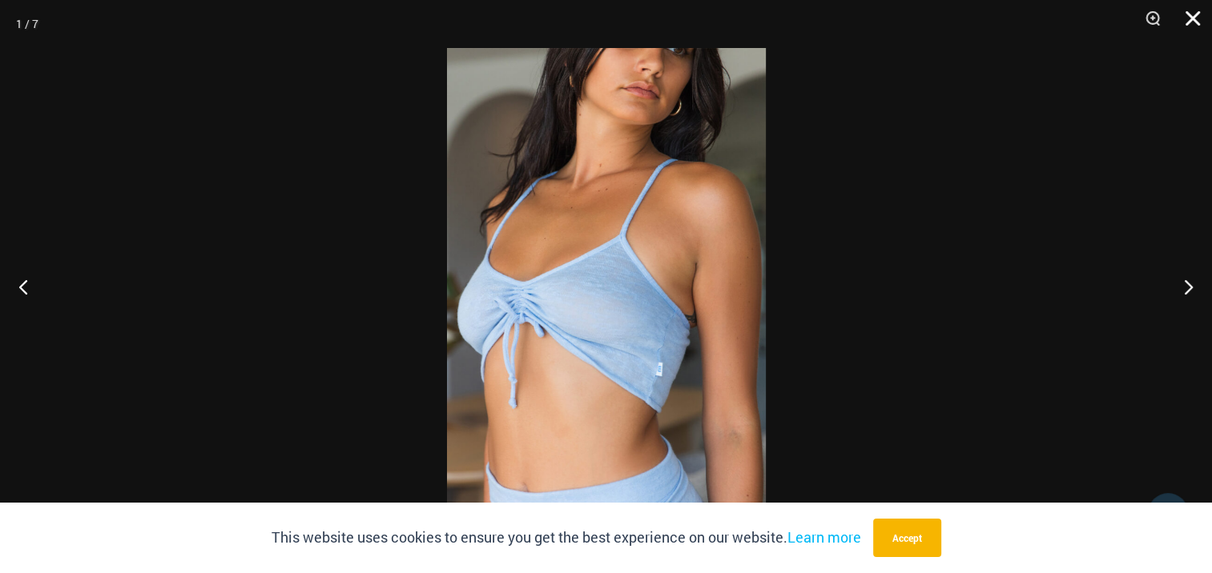
click at [1185, 21] on button "Close" at bounding box center [1187, 24] width 40 height 48
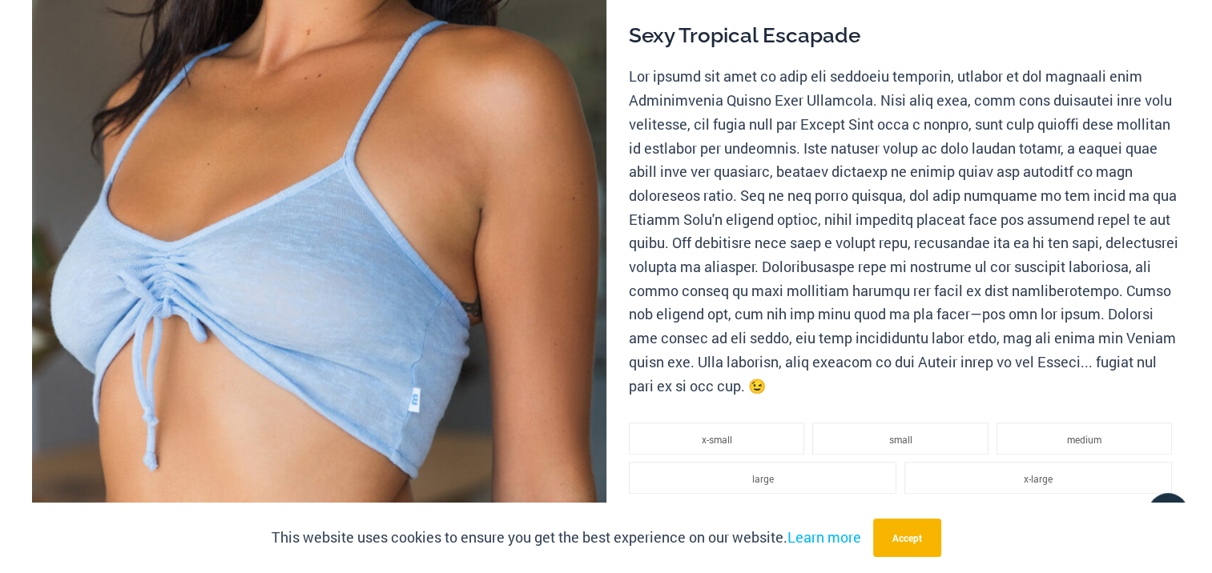
scroll to position [8, 0]
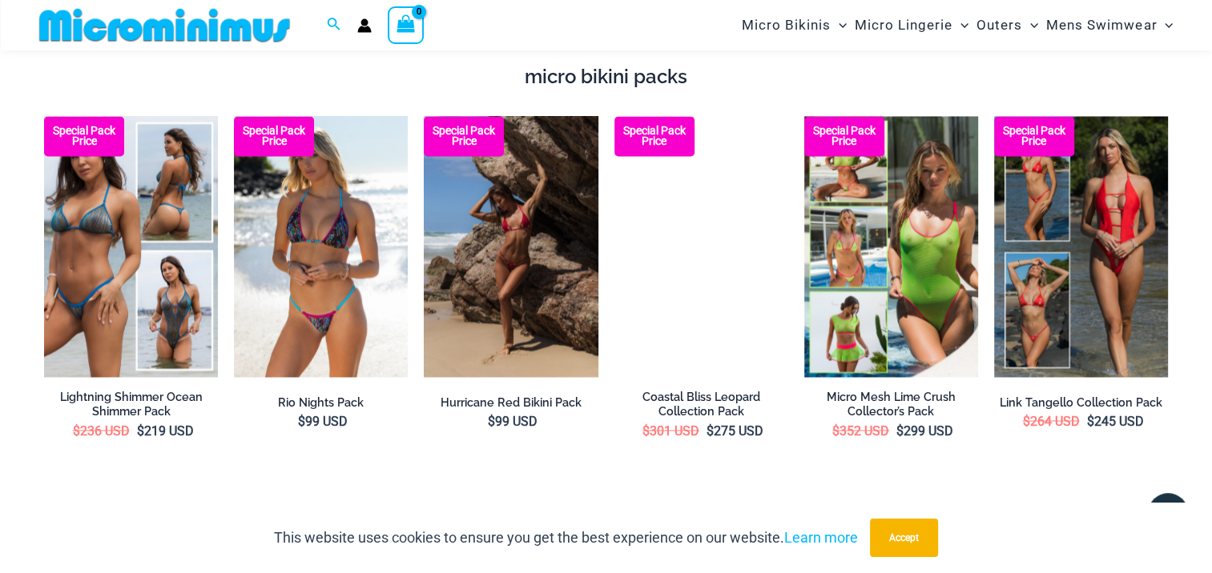
scroll to position [705, 0]
